Goal: Find contact information: Obtain details needed to contact an individual or organization

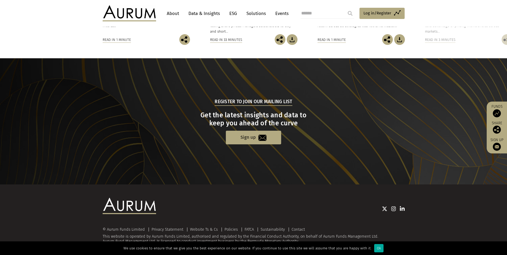
scroll to position [495, 0]
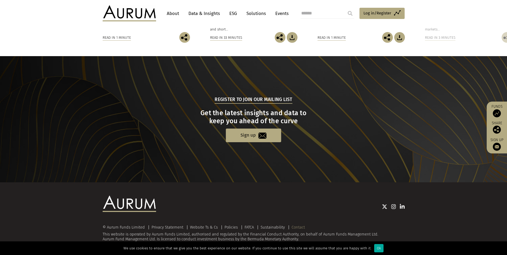
click at [298, 229] on link "Contact" at bounding box center [298, 227] width 13 height 5
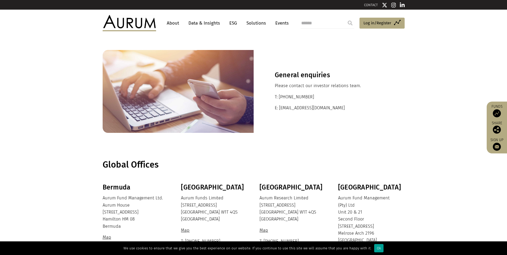
click at [374, 247] on div "Ok" at bounding box center [378, 248] width 9 height 8
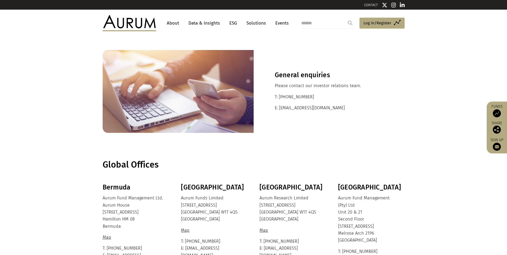
click at [176, 23] on link "About" at bounding box center [173, 23] width 18 height 10
